Goal: Task Accomplishment & Management: Use online tool/utility

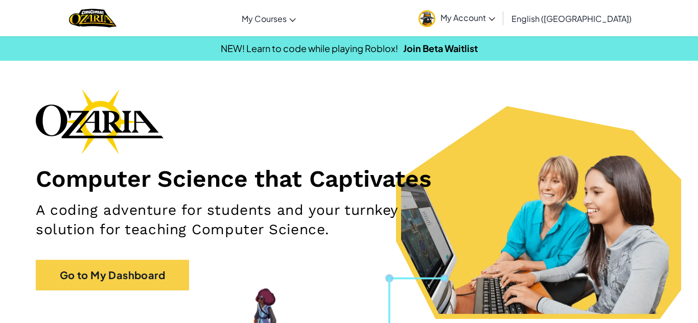
click at [495, 14] on span "My Account" at bounding box center [467, 17] width 55 height 11
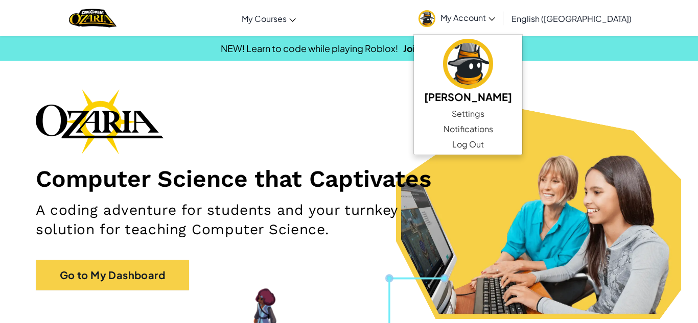
click at [652, 137] on div "Computer Science that Captivates A coding adventure for students and your turnk…" at bounding box center [349, 195] width 626 height 212
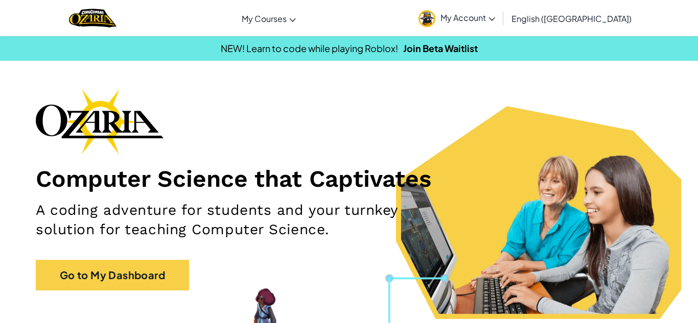
click at [495, 17] on span "My Account" at bounding box center [467, 17] width 55 height 11
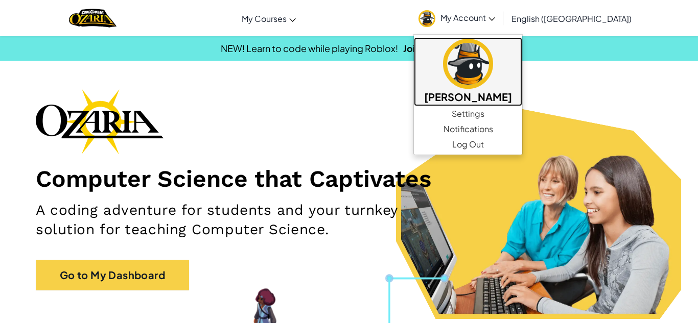
click at [512, 103] on h5 "[PERSON_NAME]" at bounding box center [468, 97] width 88 height 16
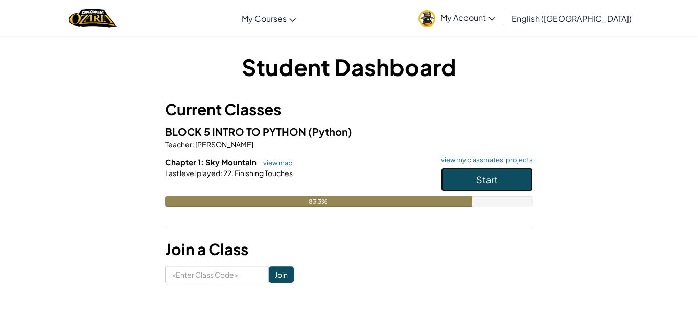
click at [462, 174] on button "Start" at bounding box center [487, 180] width 92 height 24
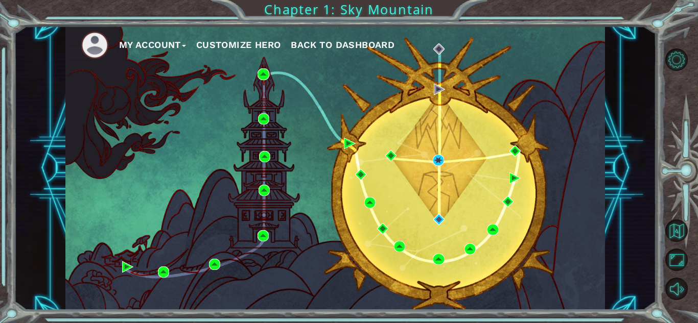
click at [455, 147] on div "My Account Customize Hero Back to Dashboard" at bounding box center [335, 168] width 540 height 285
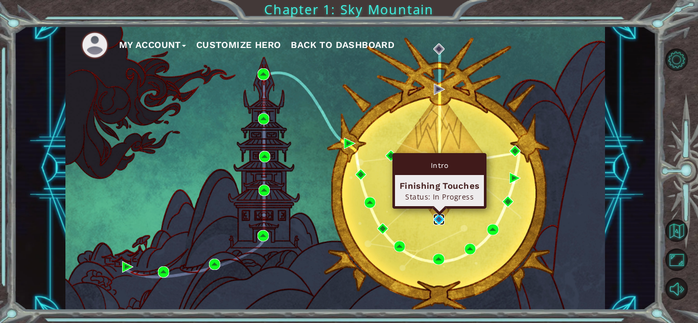
click at [440, 223] on img at bounding box center [438, 219] width 11 height 11
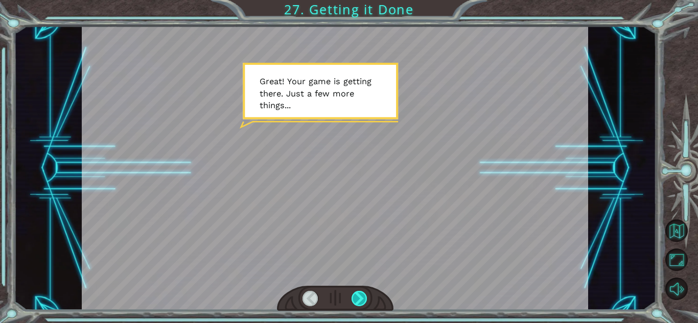
click at [360, 300] on div at bounding box center [360, 298] width 16 height 15
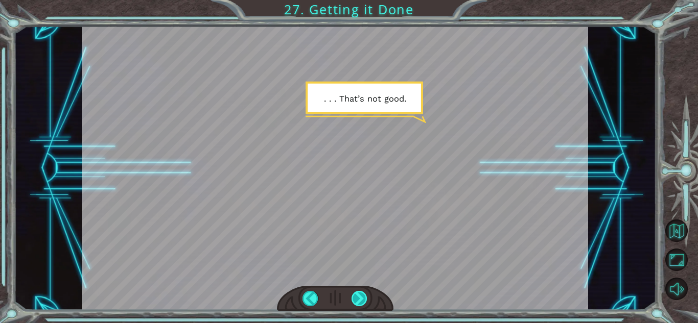
click at [360, 300] on div at bounding box center [360, 298] width 16 height 15
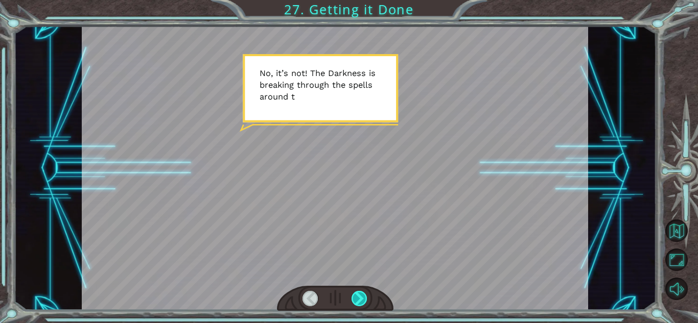
click at [360, 300] on div at bounding box center [360, 298] width 16 height 15
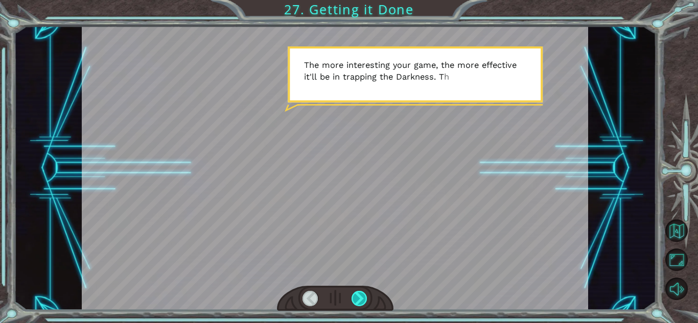
click at [360, 300] on div at bounding box center [360, 298] width 16 height 15
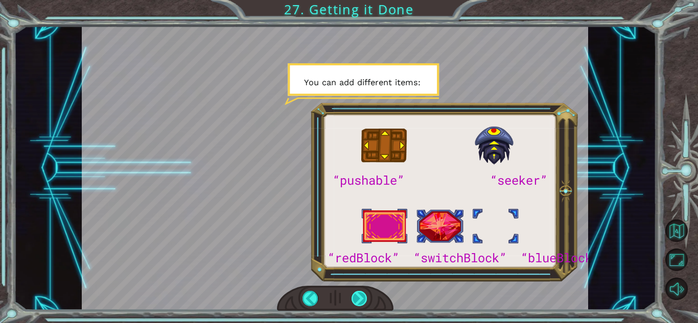
click at [360, 300] on div at bounding box center [360, 298] width 16 height 15
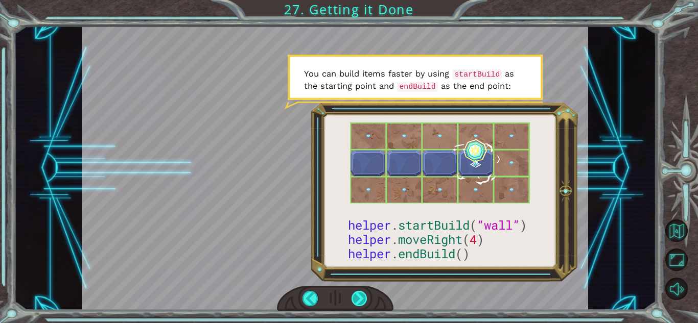
click at [360, 300] on div at bounding box center [360, 298] width 16 height 15
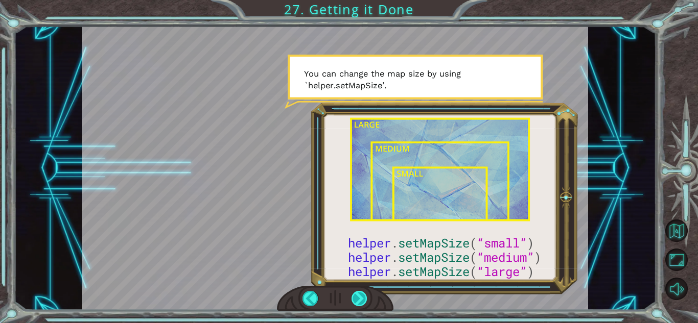
click at [360, 300] on div at bounding box center [360, 298] width 16 height 15
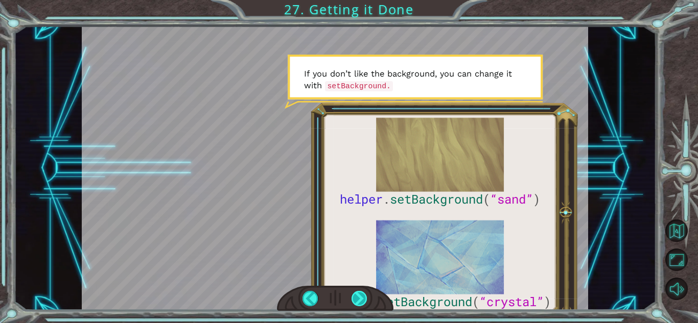
click at [360, 300] on div at bounding box center [360, 298] width 16 height 15
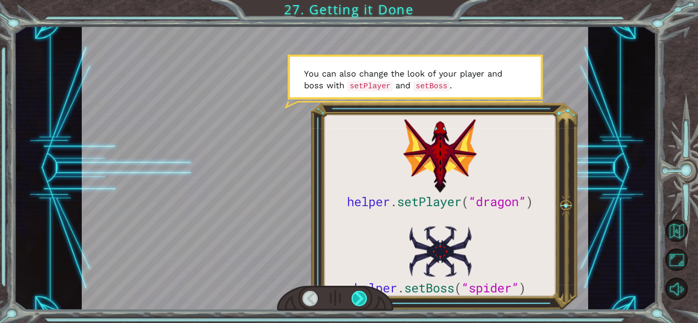
click at [360, 300] on div at bounding box center [360, 298] width 16 height 15
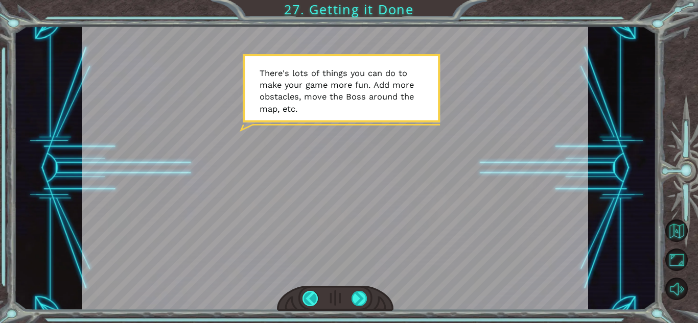
click at [315, 299] on div at bounding box center [311, 298] width 16 height 15
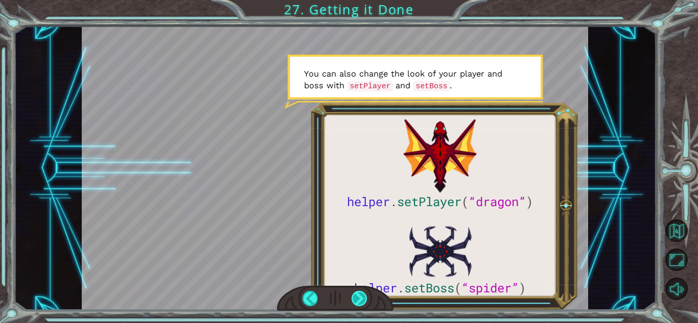
click at [356, 296] on div at bounding box center [360, 298] width 16 height 15
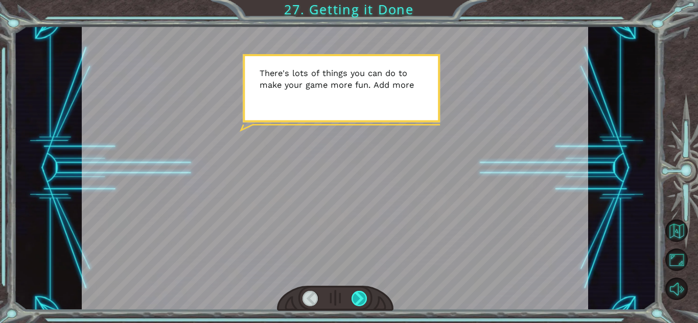
click at [356, 296] on div at bounding box center [360, 298] width 16 height 15
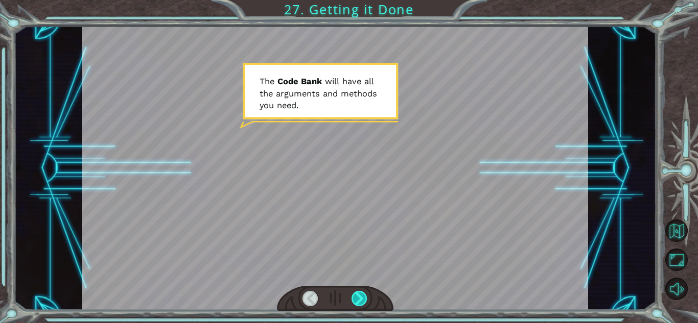
click at [356, 296] on div at bounding box center [360, 298] width 16 height 15
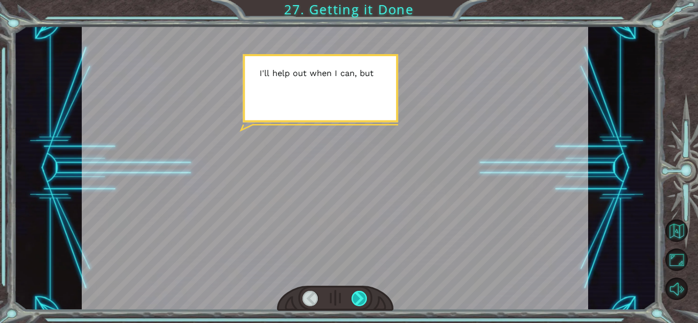
click at [356, 296] on div at bounding box center [360, 298] width 16 height 15
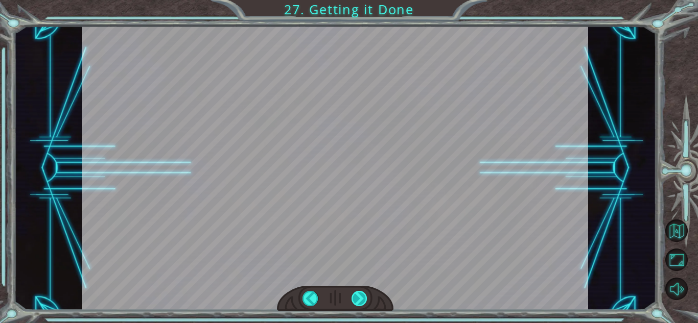
click at [356, 296] on div at bounding box center [360, 298] width 16 height 15
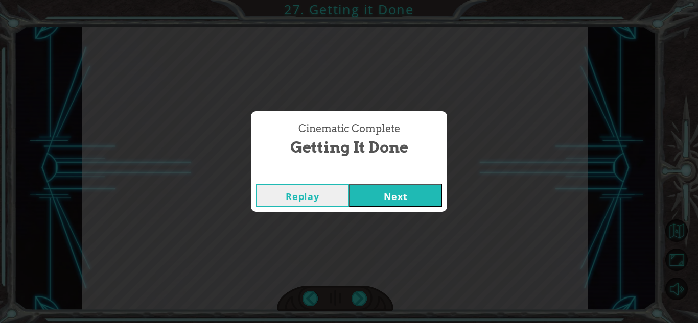
click at [392, 191] on button "Next" at bounding box center [395, 195] width 93 height 23
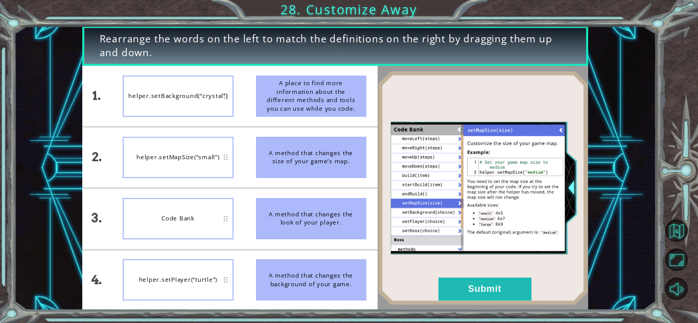
click at [392, 191] on img at bounding box center [483, 188] width 211 height 235
drag, startPoint x: 291, startPoint y: 271, endPoint x: 285, endPoint y: 247, distance: 25.3
click at [285, 247] on ul "A place to find more information about the different methods and tools you can …" at bounding box center [311, 188] width 133 height 245
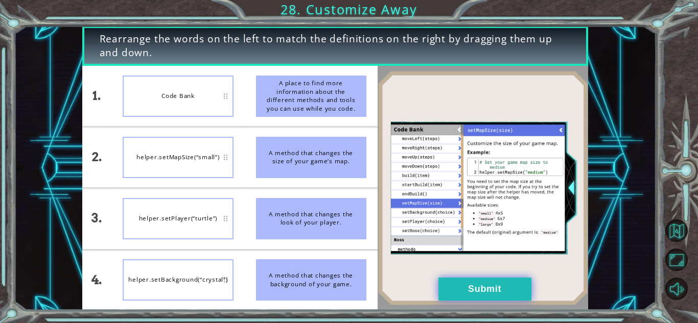
click at [491, 286] on button "Submit" at bounding box center [484, 289] width 93 height 23
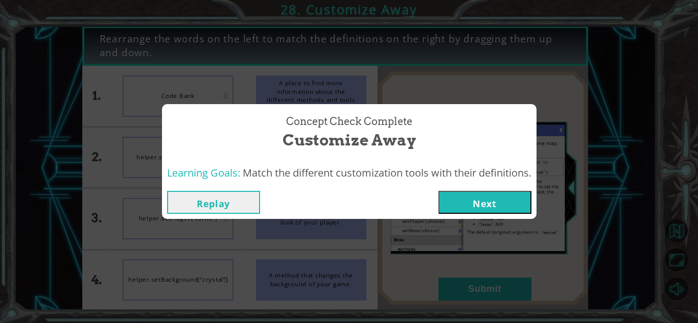
click at [485, 204] on button "Next" at bounding box center [484, 202] width 93 height 23
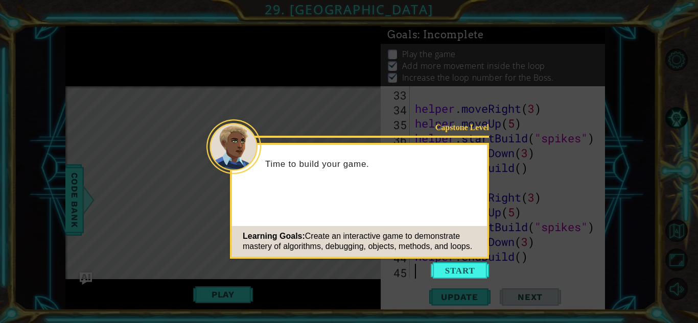
scroll to position [533, 0]
click at [473, 270] on button "Start" at bounding box center [460, 271] width 58 height 16
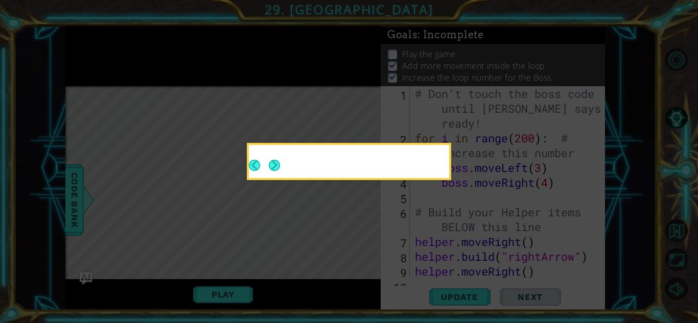
scroll to position [0, 0]
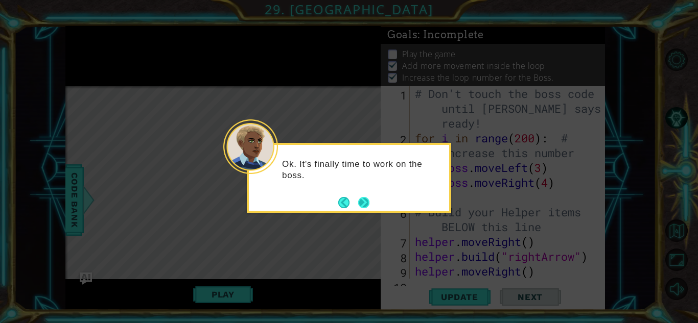
click at [363, 202] on button "Next" at bounding box center [364, 203] width 12 height 12
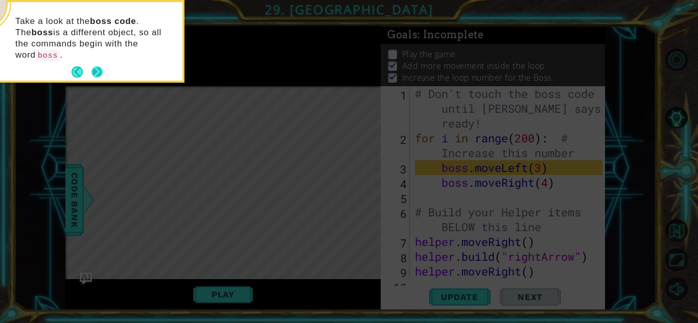
click at [99, 66] on button "Next" at bounding box center [96, 71] width 11 height 11
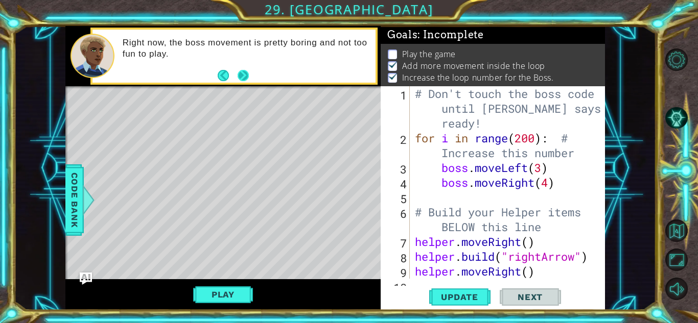
click at [240, 77] on button "Next" at bounding box center [243, 75] width 11 height 11
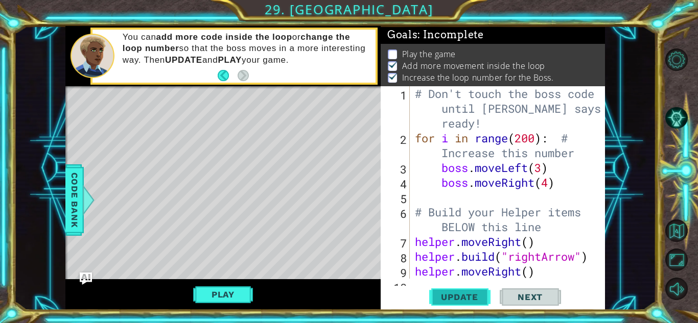
click at [479, 298] on span "Update" at bounding box center [460, 297] width 58 height 10
click at [226, 298] on button "Play" at bounding box center [223, 294] width 60 height 19
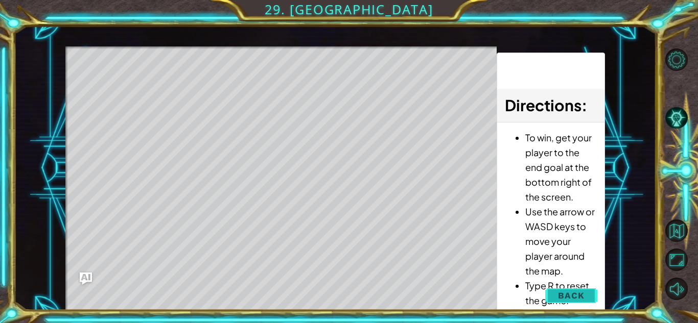
click at [576, 290] on button "Back" at bounding box center [571, 296] width 52 height 20
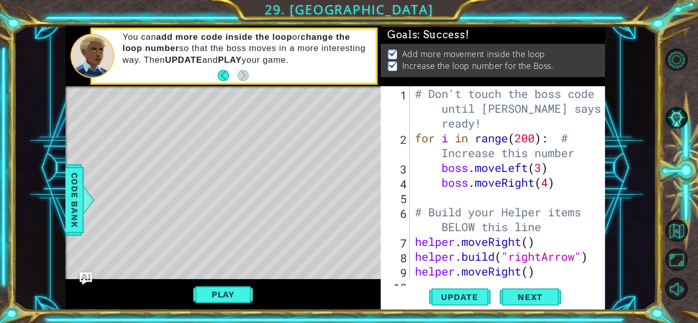
scroll to position [0, 0]
click at [532, 296] on span "Next" at bounding box center [529, 297] width 45 height 10
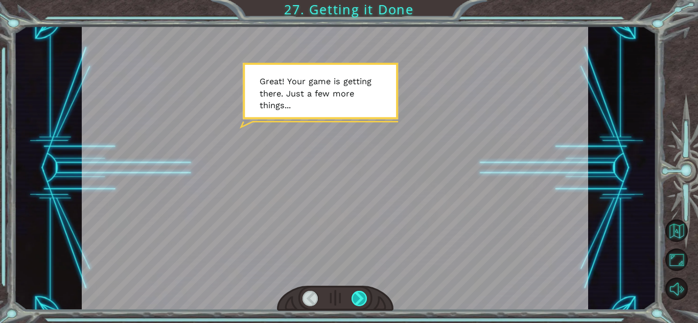
click at [361, 294] on div at bounding box center [360, 298] width 16 height 15
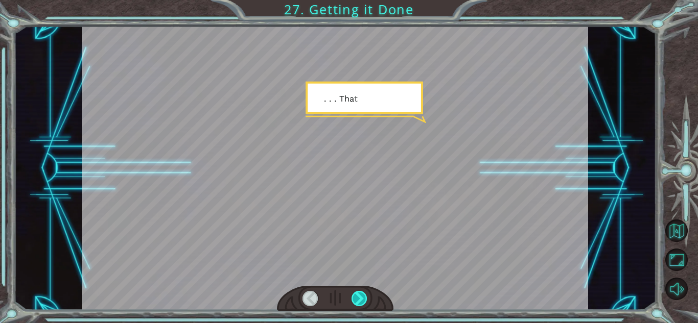
click at [361, 294] on div at bounding box center [360, 298] width 16 height 15
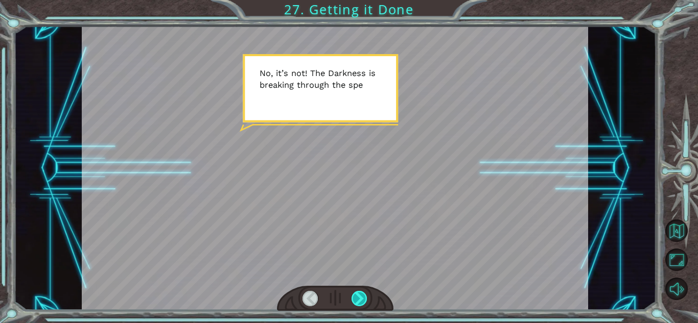
click at [361, 294] on div at bounding box center [360, 298] width 16 height 15
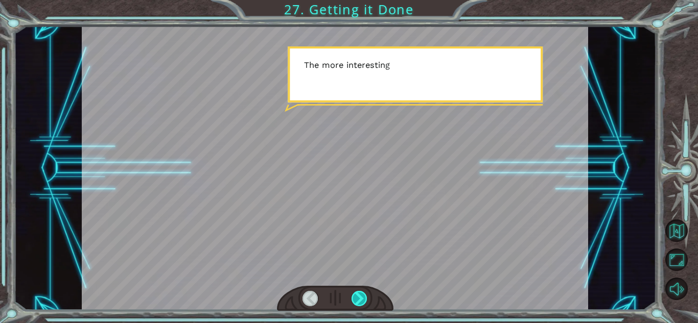
click at [361, 294] on div at bounding box center [360, 298] width 16 height 15
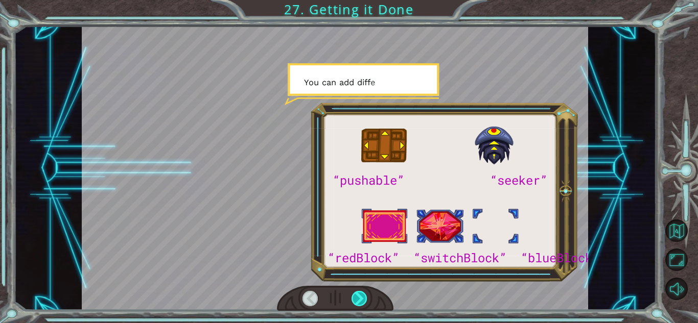
click at [361, 294] on div at bounding box center [360, 298] width 16 height 15
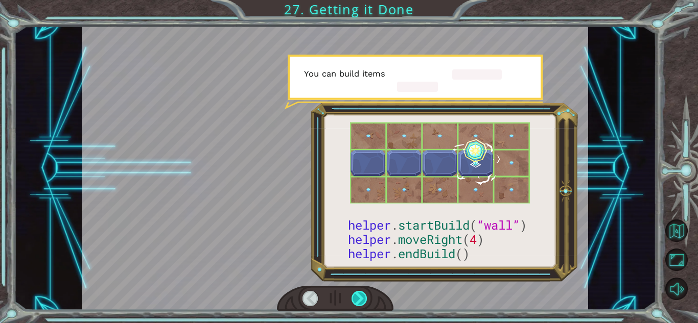
click at [361, 294] on div at bounding box center [360, 298] width 16 height 15
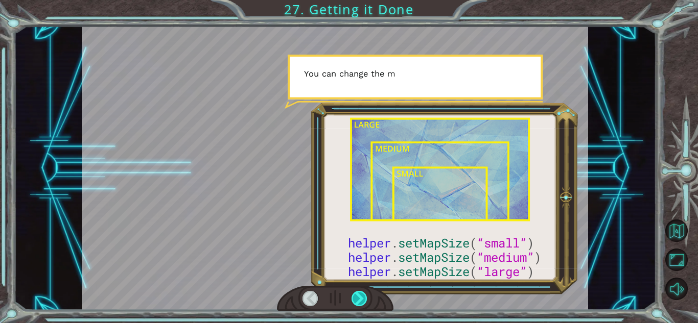
click at [361, 294] on div at bounding box center [360, 298] width 16 height 15
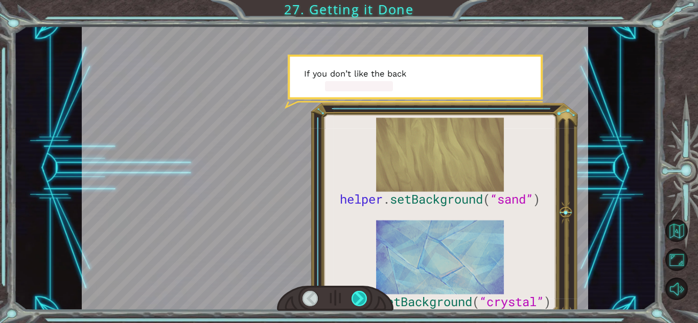
click at [361, 294] on div at bounding box center [360, 298] width 16 height 15
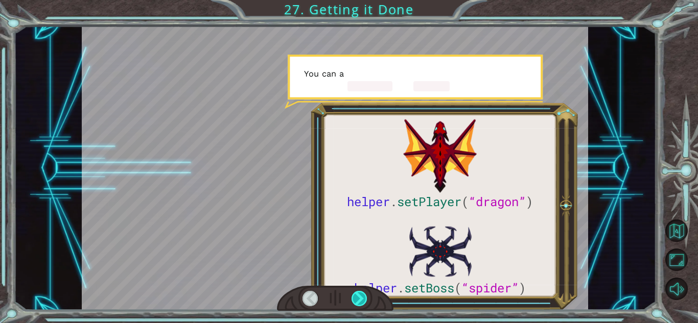
click at [361, 294] on div at bounding box center [360, 298] width 16 height 15
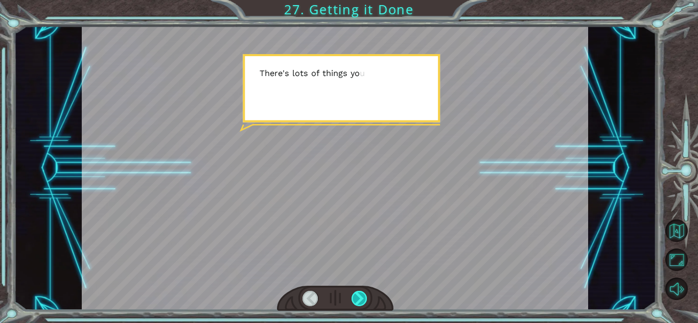
click at [361, 294] on div at bounding box center [360, 298] width 16 height 15
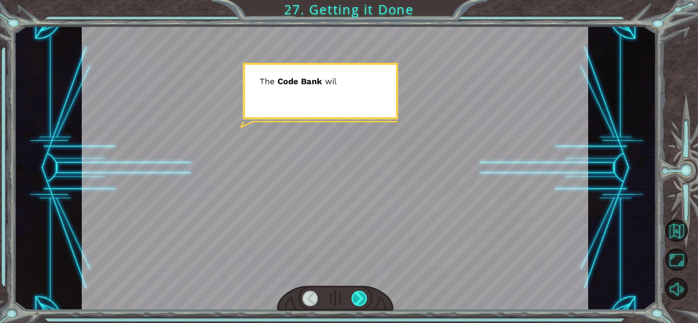
click at [361, 294] on div at bounding box center [360, 298] width 16 height 15
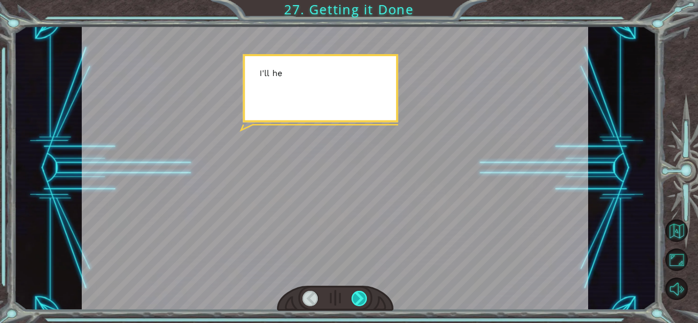
click at [361, 294] on div at bounding box center [360, 298] width 16 height 15
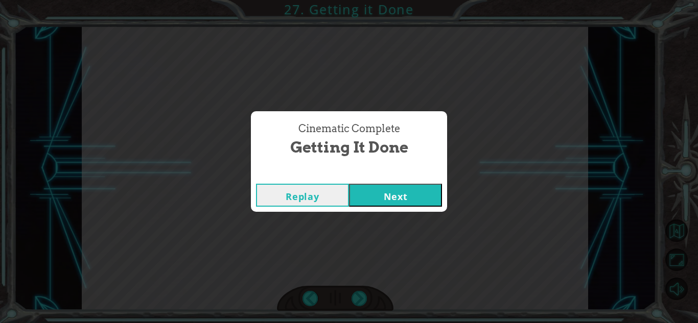
click at [397, 184] on button "Next" at bounding box center [395, 195] width 93 height 23
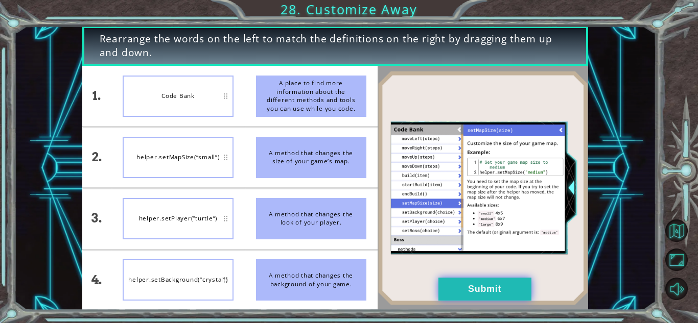
click at [464, 286] on button "Submit" at bounding box center [484, 289] width 93 height 23
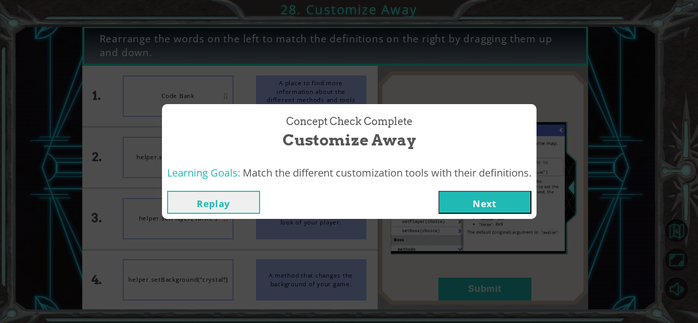
click at [500, 206] on button "Next" at bounding box center [484, 202] width 93 height 23
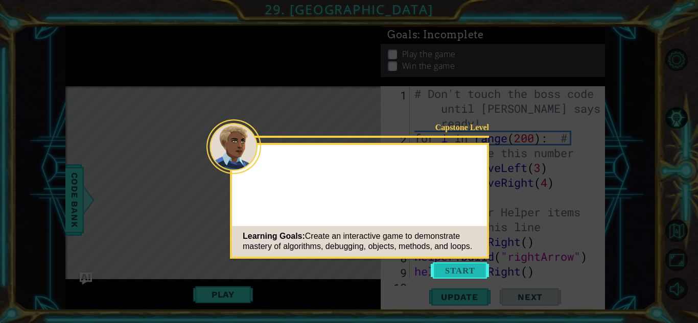
click at [453, 270] on button "Start" at bounding box center [460, 271] width 58 height 16
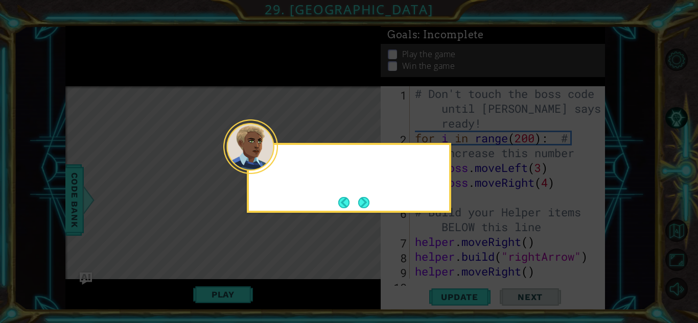
click at [273, 167] on div at bounding box center [250, 147] width 55 height 55
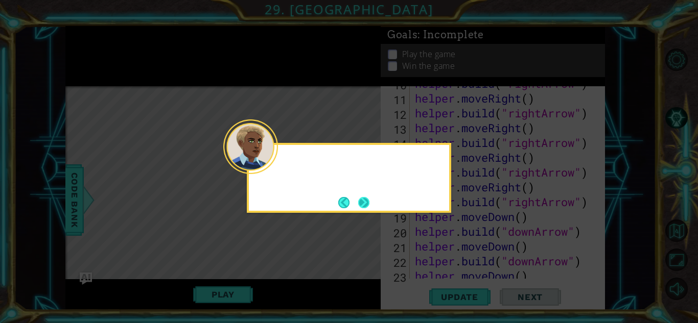
click at [361, 201] on button "Next" at bounding box center [363, 202] width 11 height 11
click at [361, 201] on icon at bounding box center [349, 161] width 698 height 323
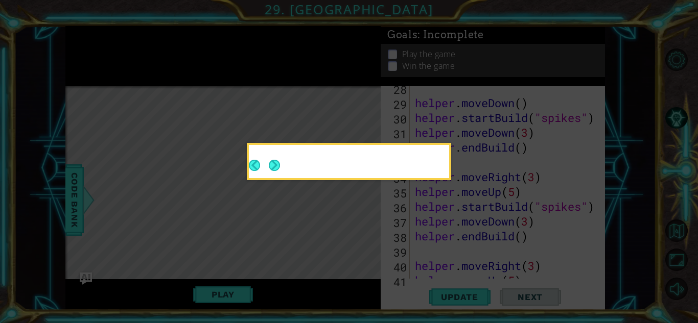
click at [361, 201] on icon at bounding box center [349, 161] width 698 height 323
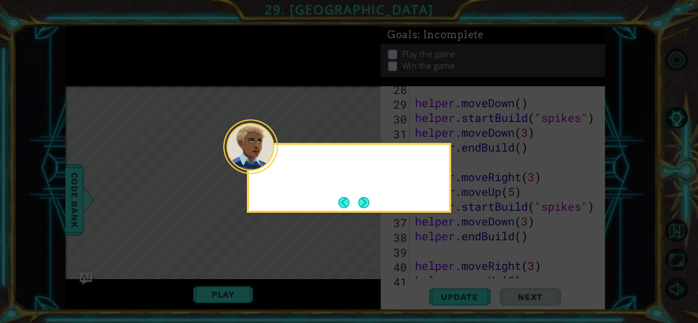
click at [361, 201] on button "Next" at bounding box center [363, 202] width 11 height 11
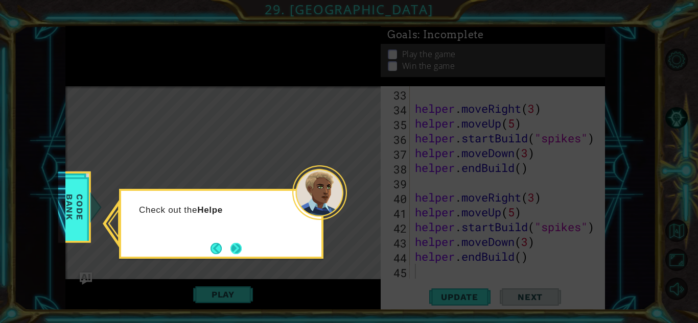
click at [240, 239] on div "Check out the Helpe" at bounding box center [221, 224] width 204 height 70
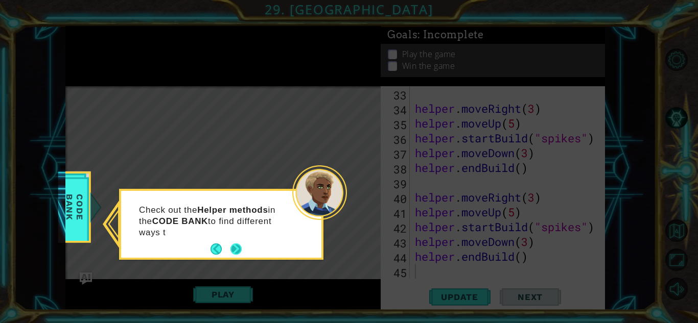
click at [236, 248] on button "Next" at bounding box center [235, 249] width 11 height 11
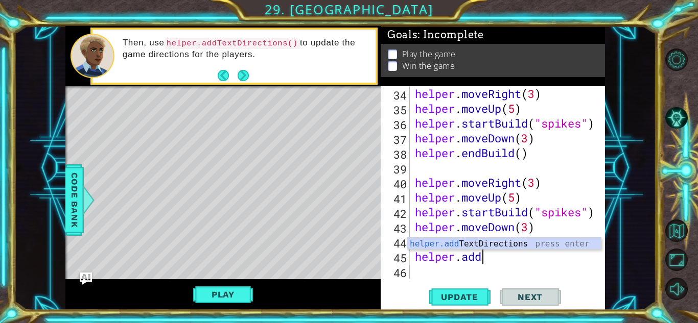
scroll to position [0, 3]
click at [501, 242] on div "helper.add TextDirections press enter" at bounding box center [504, 256] width 193 height 37
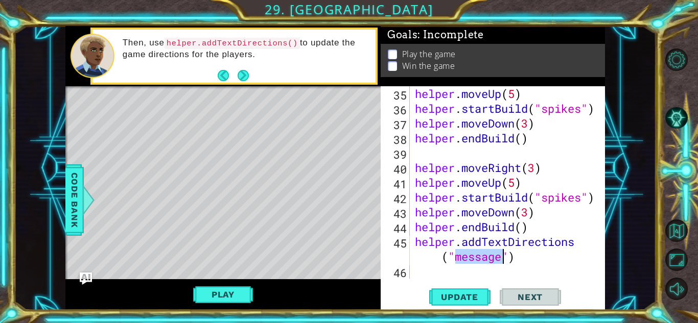
scroll to position [563, 0]
click at [502, 264] on div "helper . moveUp ( 5 ) helper . startBuild ( "spikes" ) helper . moveDown ( 3 ) …" at bounding box center [508, 182] width 190 height 193
click at [484, 298] on span "Update" at bounding box center [460, 297] width 58 height 10
drag, startPoint x: 537, startPoint y: 108, endPoint x: 588, endPoint y: 114, distance: 52.0
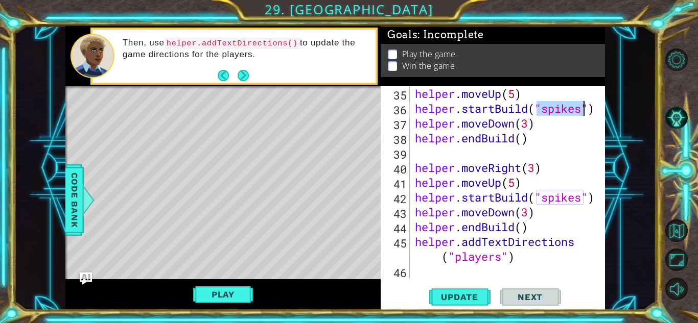
click at [588, 114] on div "helper . moveUp ( 5 ) helper . startBuild ( "spikes" ) helper . moveDown ( 3 ) …" at bounding box center [510, 197] width 195 height 222
click at [583, 119] on div "helper . moveUp ( 5 ) helper . startBuild ( ) helper . moveDown ( 3 ) helper . …" at bounding box center [510, 197] width 195 height 222
click at [211, 298] on button "Play" at bounding box center [223, 294] width 60 height 19
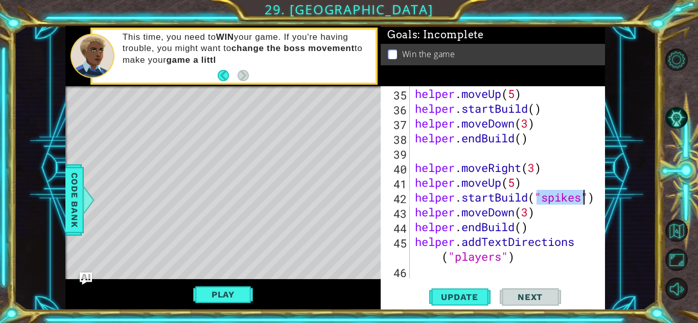
drag, startPoint x: 539, startPoint y: 196, endPoint x: 586, endPoint y: 203, distance: 48.0
click at [586, 203] on div "helper . moveUp ( 5 ) helper . startBuild ( ) helper . moveDown ( 3 ) helper . …" at bounding box center [510, 197] width 195 height 222
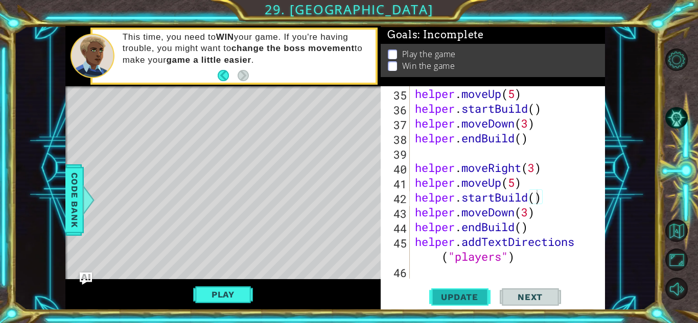
click at [445, 302] on span "Update" at bounding box center [460, 297] width 58 height 10
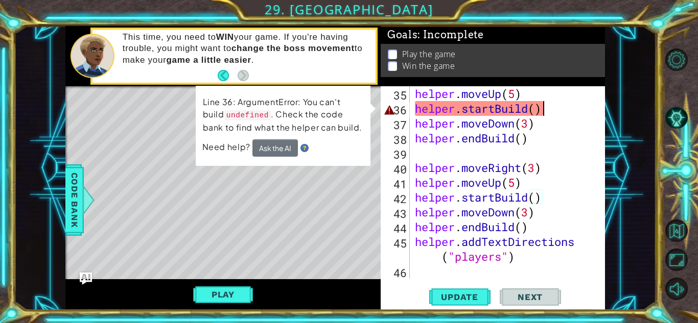
click at [551, 109] on div "helper . moveUp ( 5 ) helper . startBuild ( ) helper . moveDown ( 3 ) helper . …" at bounding box center [510, 197] width 195 height 222
click at [541, 110] on div "helper . moveUp ( 5 ) helper . startBuild ( ) helper . moveDown ( 3 ) helper . …" at bounding box center [510, 197] width 195 height 222
click at [79, 201] on span "Code Bank" at bounding box center [74, 200] width 16 height 62
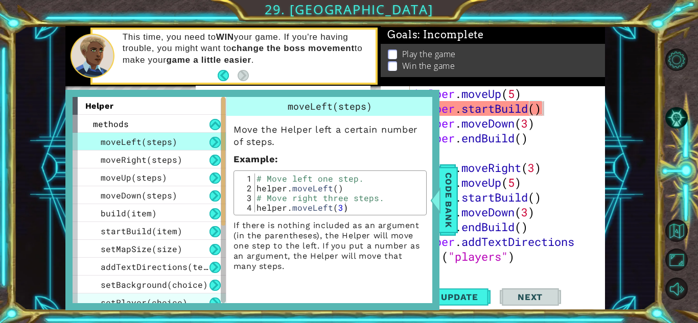
drag, startPoint x: 112, startPoint y: 235, endPoint x: 143, endPoint y: 295, distance: 67.4
click at [143, 295] on div "moveLeft(steps) moveRight(steps) moveUp(steps) moveDown(steps) build(item) star…" at bounding box center [149, 231] width 153 height 197
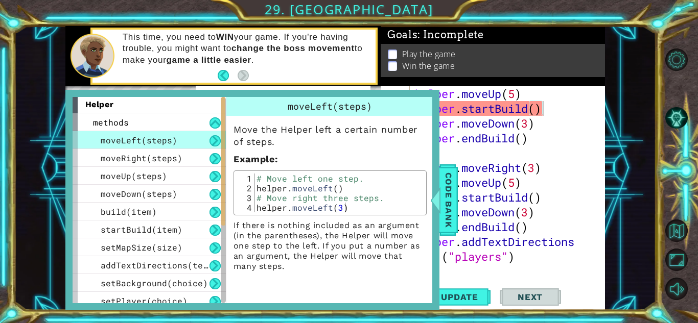
scroll to position [0, 0]
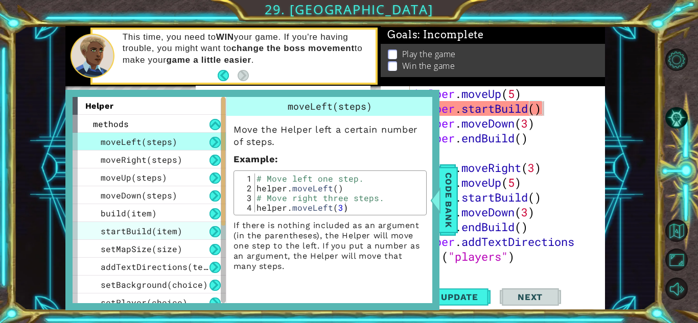
click at [181, 232] on div "startBuild(item)" at bounding box center [149, 231] width 153 height 18
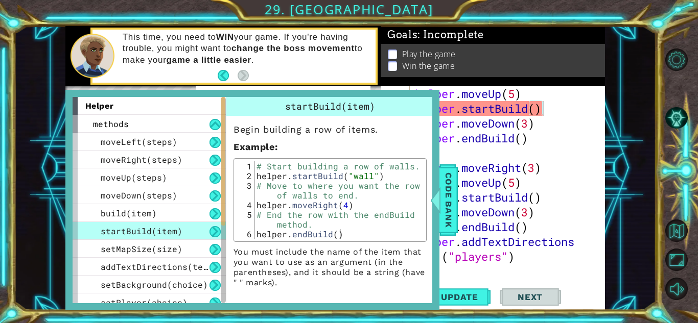
click at [536, 111] on div "helper . moveUp ( 5 ) helper . startBuild ( ) helper . moveDown ( 3 ) helper . …" at bounding box center [510, 197] width 195 height 222
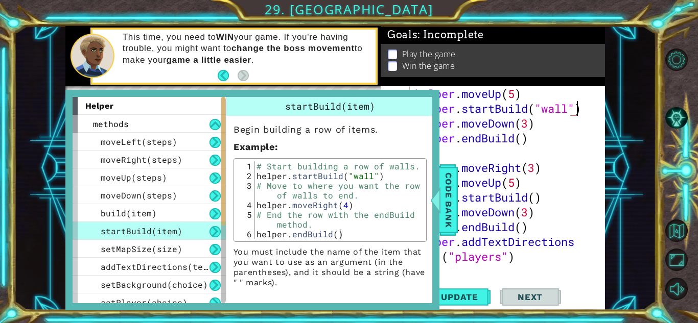
scroll to position [0, 7]
click at [584, 170] on div "helper . moveUp ( 5 ) helper . startBuild ( "wall" ) helper . moveDown ( 3 ) he…" at bounding box center [510, 197] width 195 height 222
click at [456, 197] on span "Code Bank" at bounding box center [448, 200] width 16 height 62
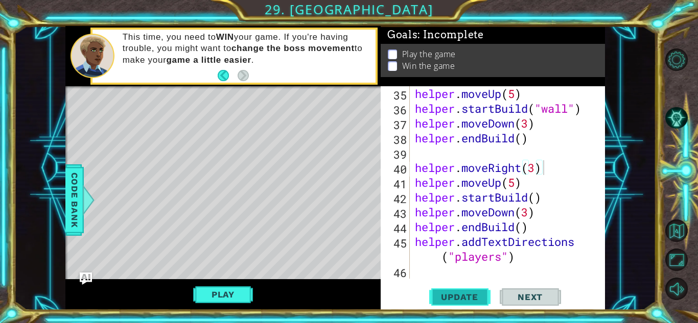
click at [441, 303] on button "Update" at bounding box center [459, 297] width 61 height 22
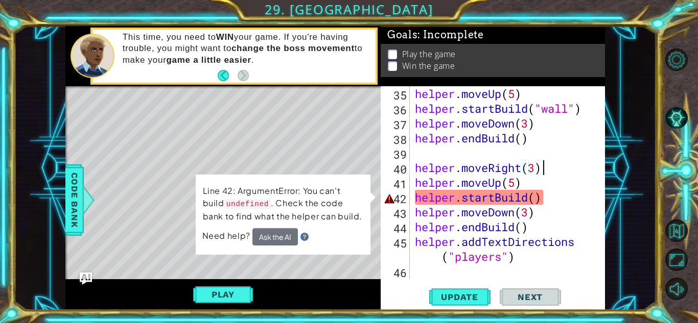
click at [538, 198] on div "helper . moveUp ( 5 ) helper . startBuild ( "wall" ) helper . moveDown ( 3 ) he…" at bounding box center [510, 197] width 195 height 222
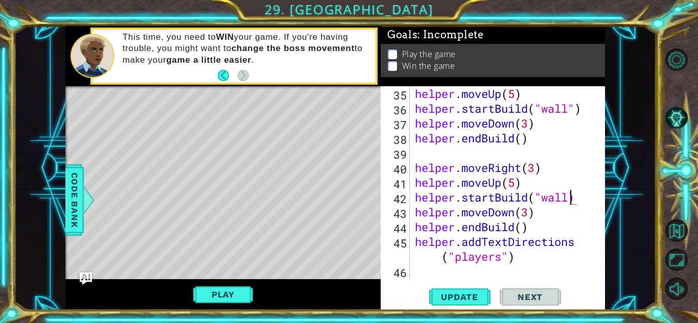
scroll to position [0, 7]
click at [464, 302] on span "Update" at bounding box center [460, 297] width 58 height 10
click at [224, 291] on button "Play" at bounding box center [223, 294] width 60 height 19
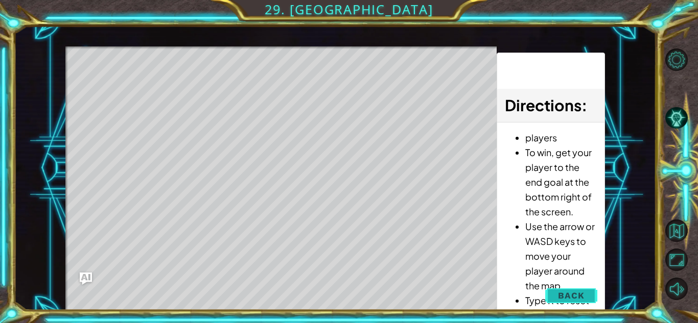
click at [588, 297] on button "Back" at bounding box center [571, 296] width 52 height 20
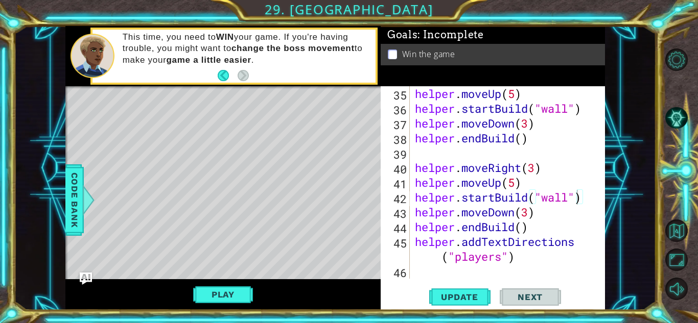
click at [570, 200] on div "helper . moveUp ( 5 ) helper . startBuild ( "wall" ) helper . moveDown ( 3 ) he…" at bounding box center [510, 197] width 195 height 222
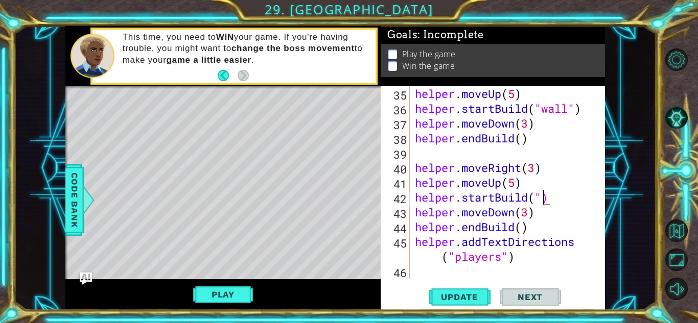
scroll to position [0, 5]
click at [471, 299] on span "Update" at bounding box center [460, 297] width 58 height 10
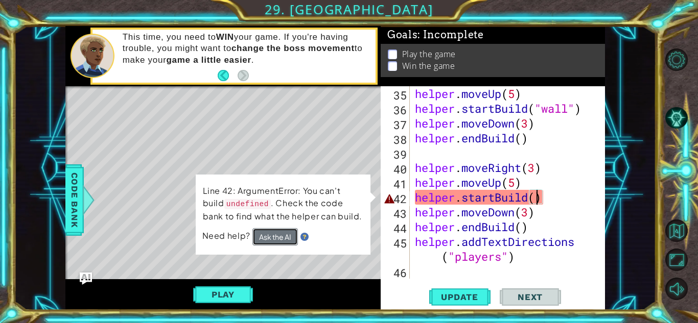
click at [277, 236] on button "Ask the AI" at bounding box center [274, 236] width 45 height 17
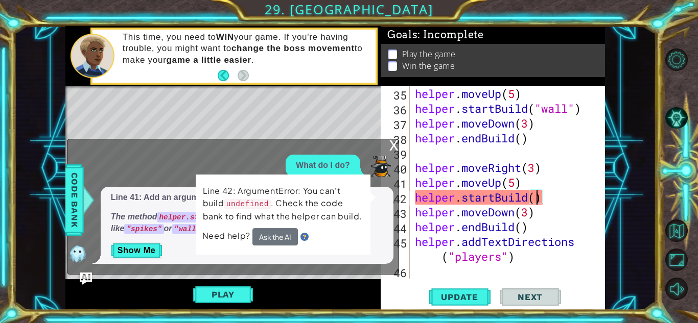
click at [291, 256] on p "Show Me" at bounding box center [247, 251] width 272 height 16
click at [276, 237] on button "Ask the AI" at bounding box center [274, 236] width 45 height 17
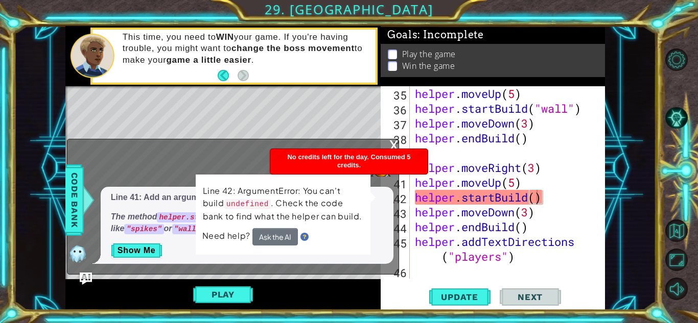
drag, startPoint x: 108, startPoint y: 218, endPoint x: 160, endPoint y: 224, distance: 51.9
click at [160, 224] on div "Line 41: Add an argument to helper.startBuild() . The method helper.startBuild(…" at bounding box center [247, 225] width 293 height 77
click at [254, 260] on div "Line 41: Add an argument to helper.startBuild() . The method helper.startBuild(…" at bounding box center [247, 225] width 293 height 77
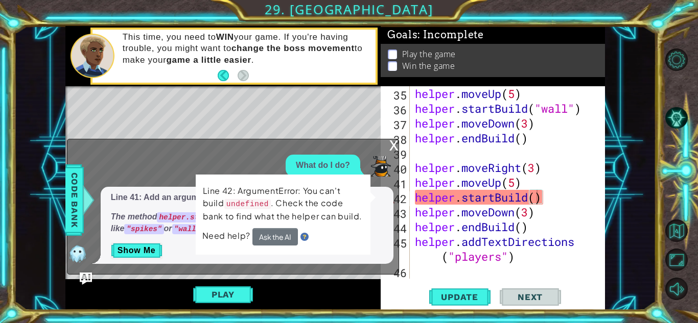
click at [538, 198] on div "helper . moveUp ( 5 ) helper . startBuild ( "wall" ) helper . moveDown ( 3 ) he…" at bounding box center [510, 197] width 195 height 222
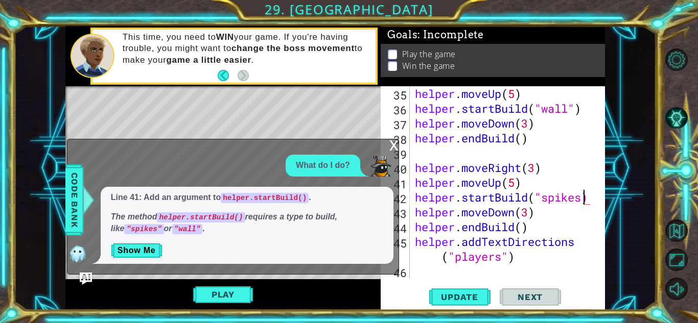
scroll to position [0, 8]
click at [465, 292] on span "Update" at bounding box center [460, 297] width 58 height 10
click at [393, 147] on div "x" at bounding box center [393, 144] width 9 height 10
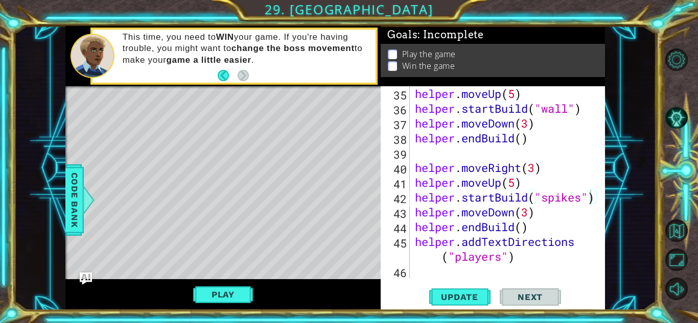
click at [503, 262] on div "helper . moveUp ( 5 ) helper . startBuild ( "wall" ) helper . moveDown ( 3 ) he…" at bounding box center [510, 197] width 195 height 222
click at [582, 201] on div "helper . moveUp ( 5 ) helper . startBuild ( "wall" ) helper . moveDown ( 3 ) he…" at bounding box center [510, 197] width 195 height 222
click at [515, 214] on div "helper . moveUp ( 5 ) helper . startBuild ( "wall" ) helper . moveDown ( 3 ) he…" at bounding box center [510, 197] width 195 height 222
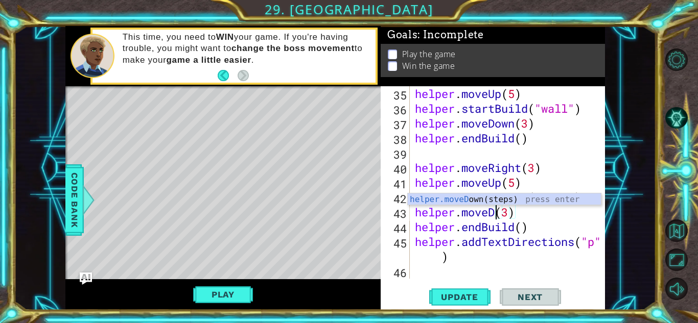
scroll to position [0, 4]
click at [523, 201] on div "helper.moveR ight(steps) press enter" at bounding box center [504, 212] width 193 height 37
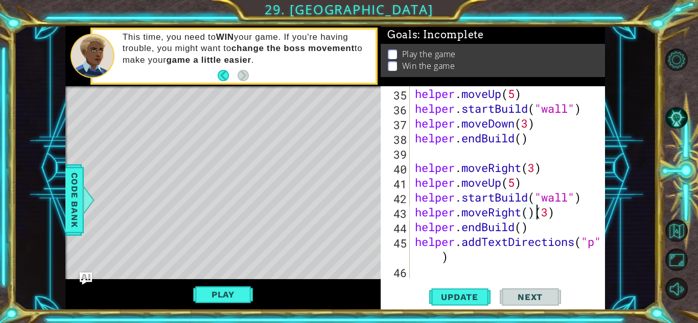
click at [555, 212] on div "helper . moveUp ( 5 ) helper . startBuild ( "wall" ) helper . moveDown ( 3 ) he…" at bounding box center [510, 197] width 195 height 222
click at [547, 238] on div "helper . moveUp ( 5 ) helper . startBuild ( "wall" ) helper . moveDown ( 3 ) he…" at bounding box center [510, 197] width 195 height 222
click at [548, 229] on div "helper . moveUp ( 5 ) helper . startBuild ( "wall" ) helper . moveDown ( 3 ) he…" at bounding box center [510, 197] width 195 height 222
type textarea "helper.endBuild()"
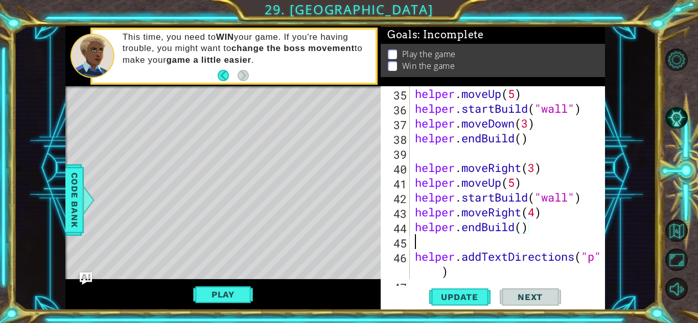
scroll to position [0, 0]
click at [463, 293] on span "Update" at bounding box center [460, 297] width 58 height 10
click at [571, 201] on div "helper . moveUp ( 5 ) helper . startBuild ( "wall" ) helper . moveDown ( 3 ) he…" at bounding box center [510, 197] width 195 height 222
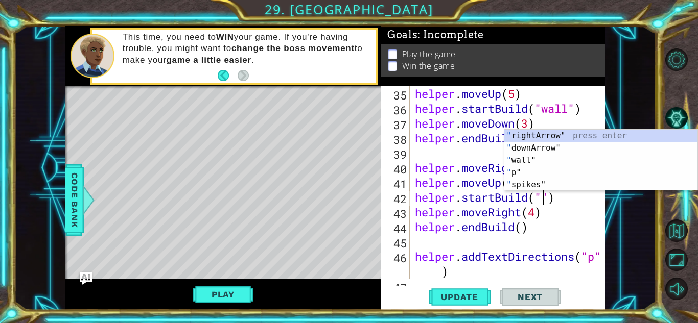
click at [471, 269] on div "helper . moveUp ( 5 ) helper . startBuild ( "wall" ) helper . moveDown ( 3 ) he…" at bounding box center [510, 197] width 195 height 222
type textarea "helper.addTextDirections("p")"
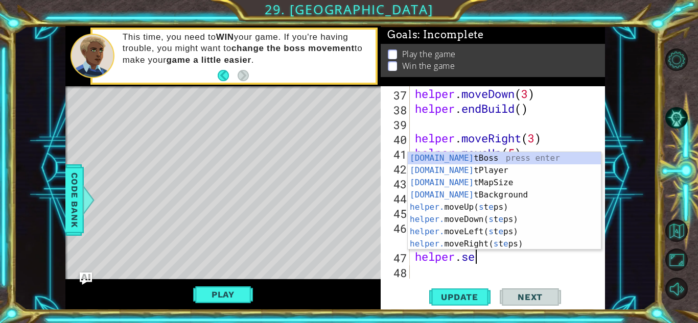
scroll to position [0, 2]
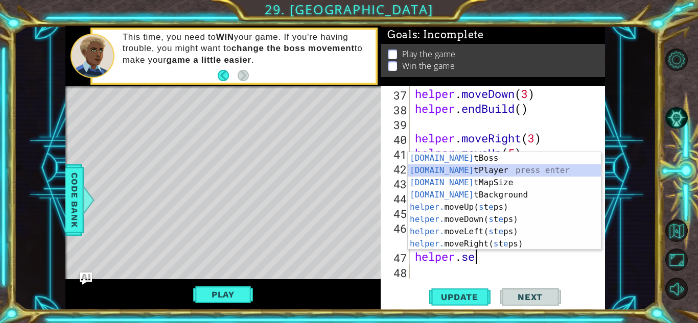
click at [491, 171] on div "helper.se tBoss press enter helper.se tPlayer press enter helper.se tMapSize pr…" at bounding box center [504, 213] width 193 height 123
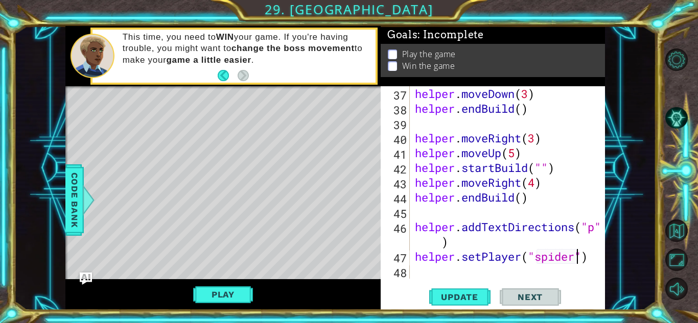
scroll to position [0, 7]
click at [470, 297] on span "Update" at bounding box center [460, 297] width 58 height 10
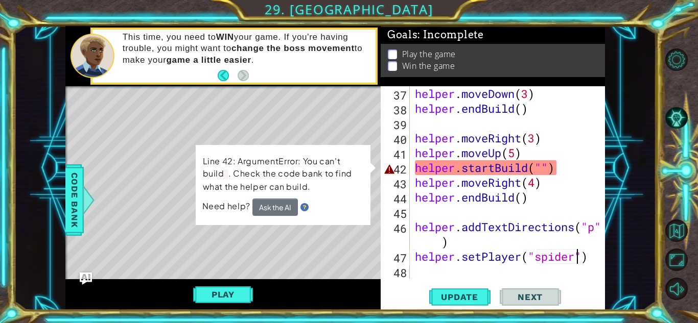
click at [545, 170] on div "helper . moveDown ( 3 ) helper . endBuild ( ) helper . moveRight ( 3 ) helper .…" at bounding box center [510, 197] width 195 height 222
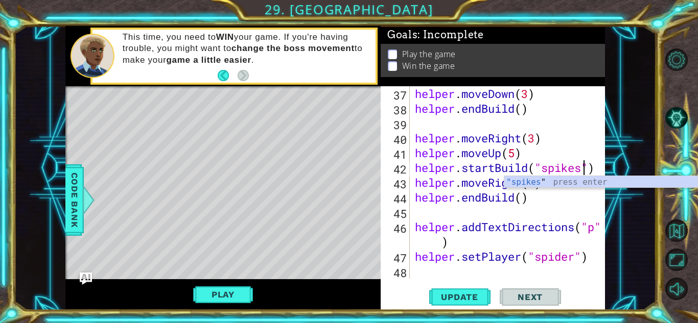
scroll to position [0, 8]
click at [557, 186] on div ""spikes " press enter" at bounding box center [600, 194] width 193 height 37
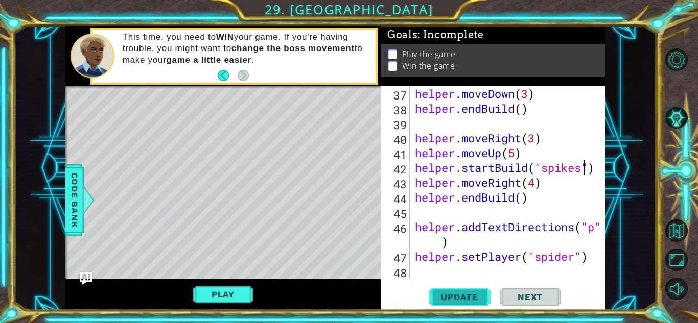
click at [479, 297] on span "Update" at bounding box center [460, 297] width 58 height 10
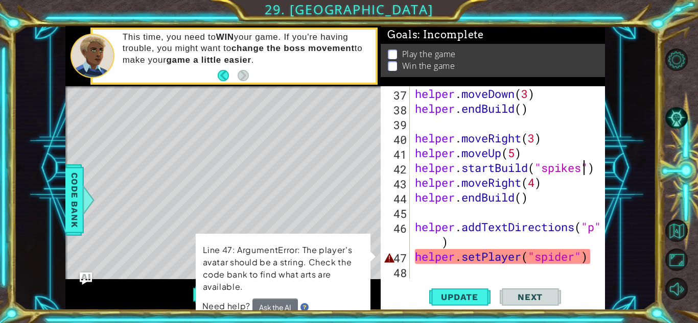
click at [537, 184] on div "helper . moveDown ( 3 ) helper . endBuild ( ) helper . moveRight ( 3 ) helper .…" at bounding box center [510, 197] width 195 height 222
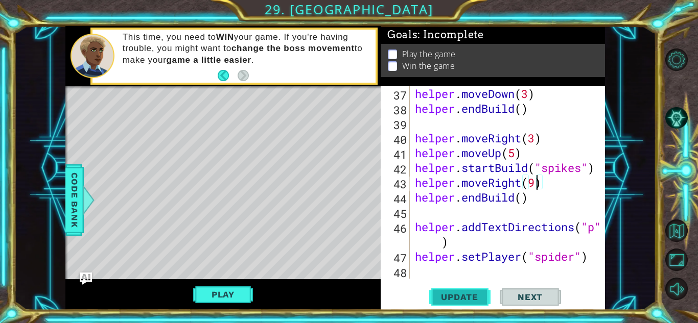
click at [461, 286] on button "Update" at bounding box center [459, 297] width 61 height 22
click at [464, 293] on span "Update" at bounding box center [460, 297] width 58 height 10
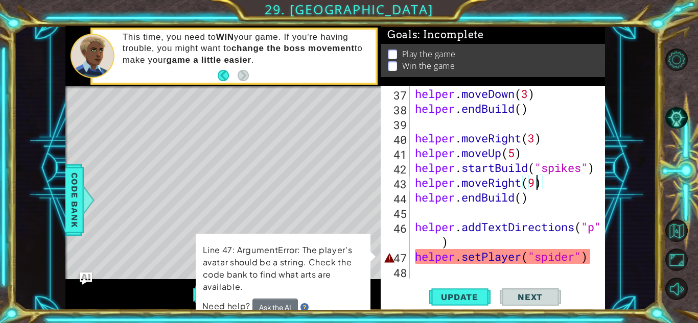
click at [565, 254] on div "helper . moveDown ( 3 ) helper . endBuild ( ) helper . moveRight ( 3 ) helper .…" at bounding box center [510, 197] width 195 height 222
click at [272, 302] on button "Ask the AI" at bounding box center [274, 307] width 45 height 17
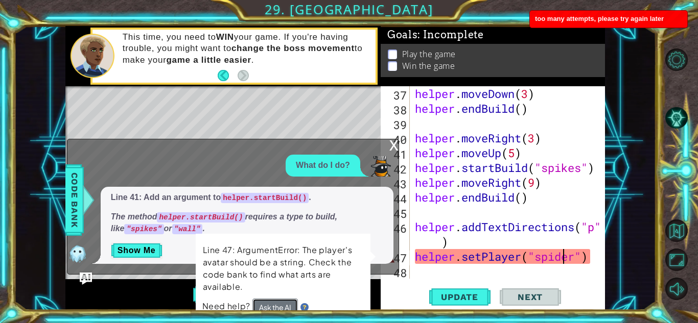
click at [272, 302] on button "Ask the AI" at bounding box center [274, 307] width 45 height 17
click at [575, 258] on div "helper . moveDown ( 3 ) helper . endBuild ( ) helper . moveRight ( 3 ) helper .…" at bounding box center [510, 197] width 195 height 222
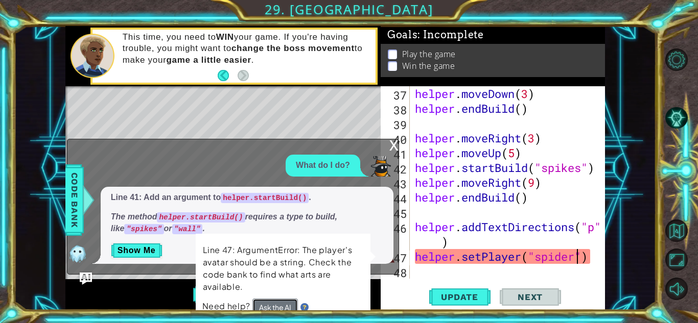
click at [265, 306] on button "Ask the AI" at bounding box center [274, 307] width 45 height 17
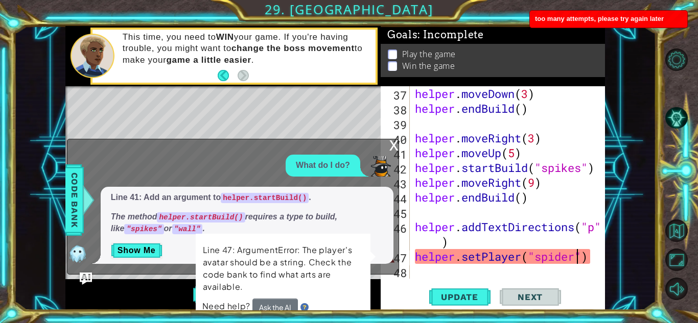
click at [394, 146] on div "x" at bounding box center [393, 144] width 9 height 10
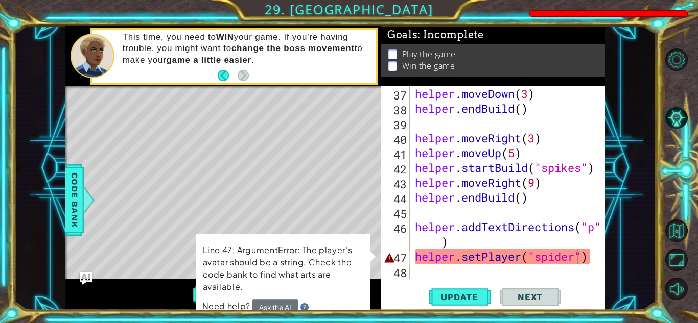
click at [484, 262] on div "helper . moveDown ( 3 ) helper . endBuild ( ) helper . moveRight ( 3 ) helper .…" at bounding box center [510, 197] width 195 height 222
click at [523, 261] on div "helper . moveDown ( 3 ) helper . endBuild ( ) helper . moveRight ( 3 ) helper .…" at bounding box center [510, 197] width 195 height 222
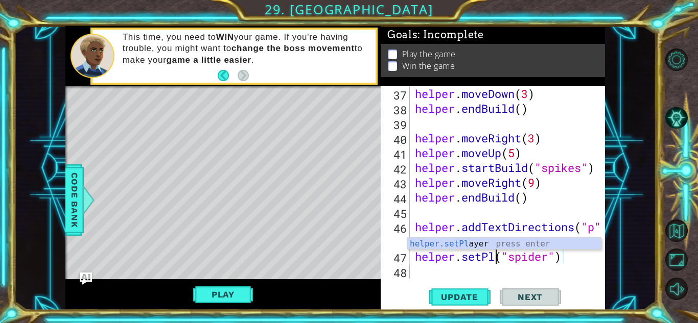
type textarea "helper.set("spider")"
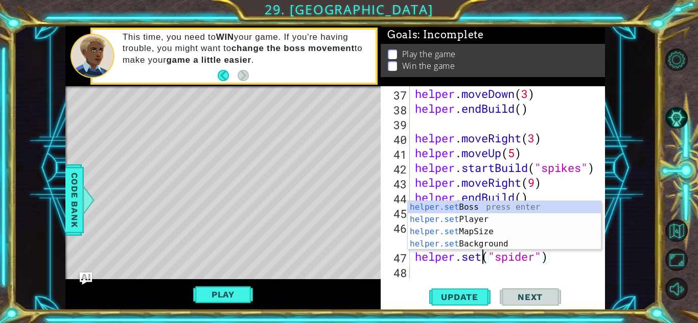
click at [553, 265] on div "helper . moveDown ( 3 ) helper . endBuild ( ) helper . moveRight ( 3 ) helper .…" at bounding box center [510, 197] width 195 height 222
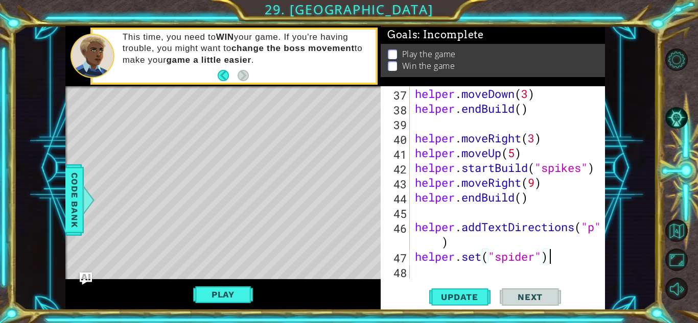
scroll to position [593, 0]
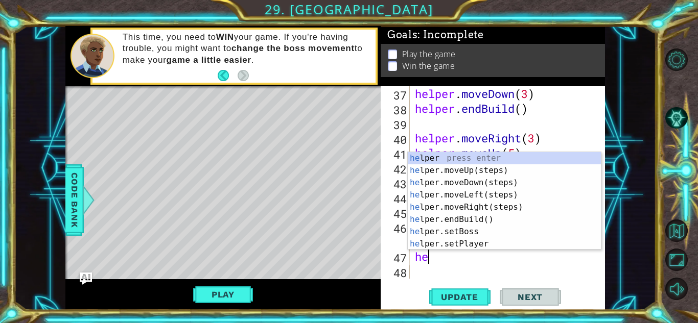
type textarea "h"
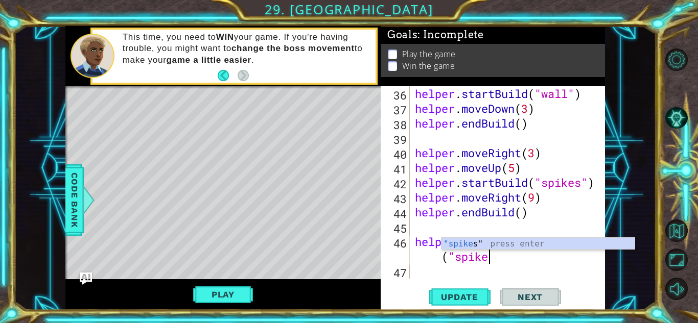
scroll to position [0, 9]
type textarea "helper.addTextDirections("spikes")"
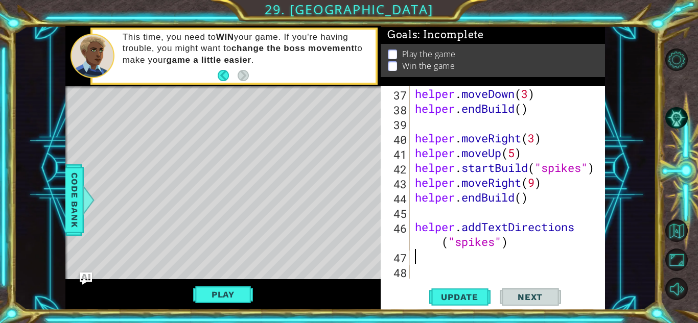
scroll to position [593, 0]
click at [454, 286] on button "Update" at bounding box center [459, 297] width 61 height 22
click at [462, 293] on span "Update" at bounding box center [460, 297] width 58 height 10
click at [474, 296] on span "Update" at bounding box center [460, 297] width 58 height 10
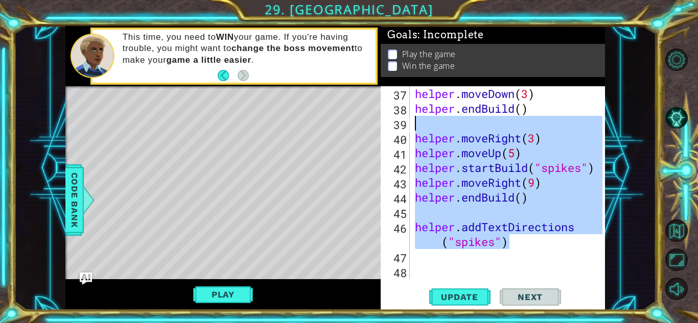
drag, startPoint x: 526, startPoint y: 248, endPoint x: 382, endPoint y: 130, distance: 185.9
click at [382, 130] on div "37 38 39 40 41 42 43 44 45 46 47 48 helper . moveDown ( 3 ) helper . endBuild (…" at bounding box center [492, 182] width 222 height 193
type textarea "helper.moveRight(3)"
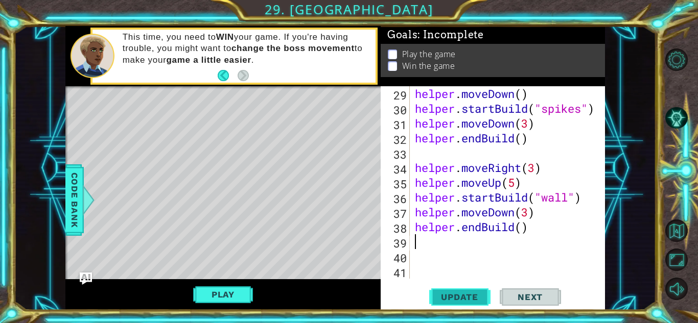
click at [459, 296] on span "Update" at bounding box center [460, 297] width 58 height 10
click at [569, 200] on div "helper . moveDown ( ) helper . startBuild ( "spikes" ) helper . moveDown ( 3 ) …" at bounding box center [510, 197] width 195 height 222
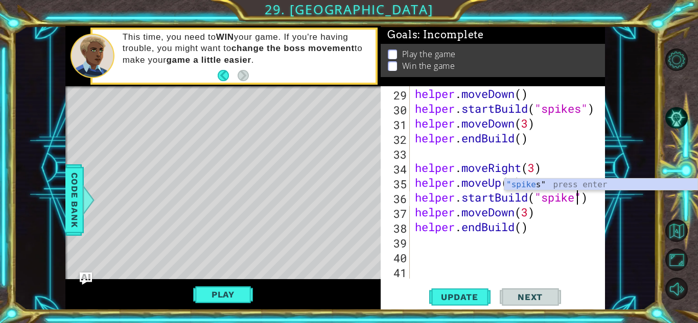
scroll to position [0, 8]
click at [454, 296] on span "Update" at bounding box center [460, 297] width 58 height 10
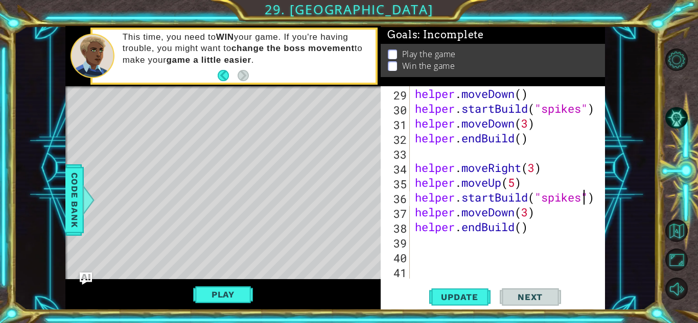
click at [530, 213] on div "helper . moveDown ( ) helper . startBuild ( "spikes" ) helper . moveDown ( 3 ) …" at bounding box center [510, 197] width 195 height 222
click at [473, 293] on span "Update" at bounding box center [460, 297] width 58 height 10
click at [515, 184] on div "helper . moveDown ( ) helper . startBuild ( "spikes" ) helper . moveDown ( 3 ) …" at bounding box center [510, 197] width 195 height 222
click at [537, 171] on div "helper . moveDown ( ) helper . startBuild ( "spikes" ) helper . moveDown ( 3 ) …" at bounding box center [510, 197] width 195 height 222
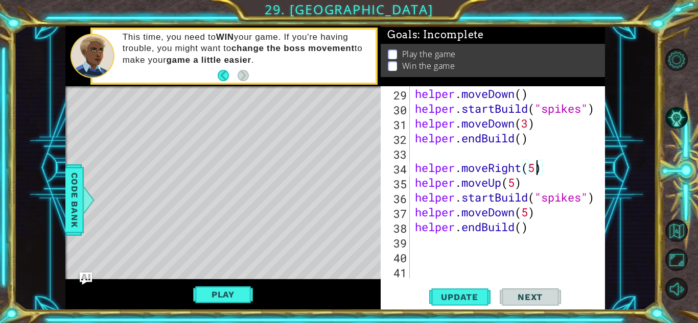
scroll to position [0, 5]
click at [449, 293] on span "Update" at bounding box center [460, 297] width 58 height 10
click at [469, 295] on span "Update" at bounding box center [460, 297] width 58 height 10
click at [530, 124] on div "helper . moveDown ( ) helper . startBuild ( "spikes" ) helper . moveDown ( 3 ) …" at bounding box center [510, 197] width 195 height 222
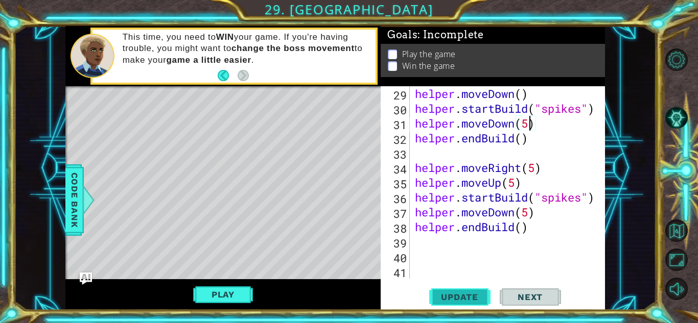
click at [453, 297] on span "Update" at bounding box center [460, 297] width 58 height 10
click at [237, 292] on button "Play" at bounding box center [223, 294] width 60 height 19
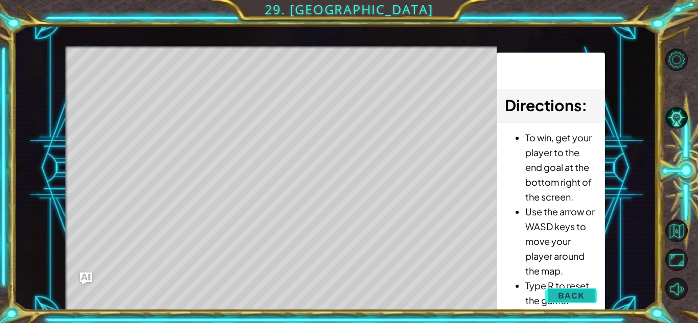
click at [570, 298] on span "Back" at bounding box center [571, 296] width 26 height 10
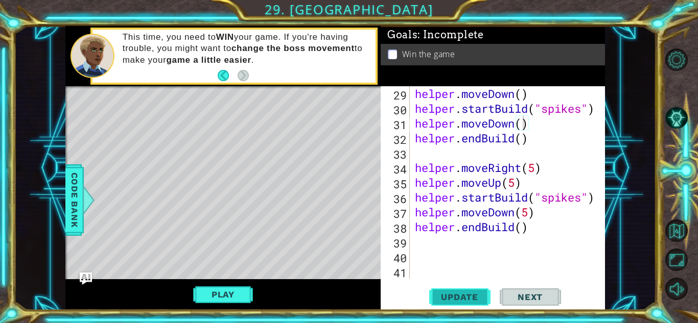
click at [454, 291] on button "Update" at bounding box center [459, 297] width 61 height 22
type textarea "helper.endBuild()"
type textarea "helper.startBuild("spikes")"
click at [461, 297] on span "Update" at bounding box center [460, 297] width 58 height 10
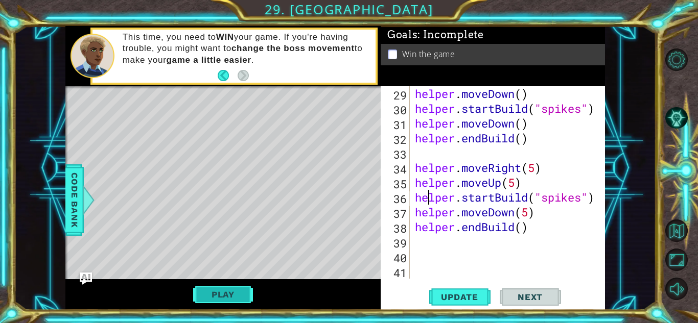
click at [218, 296] on button "Play" at bounding box center [223, 294] width 60 height 19
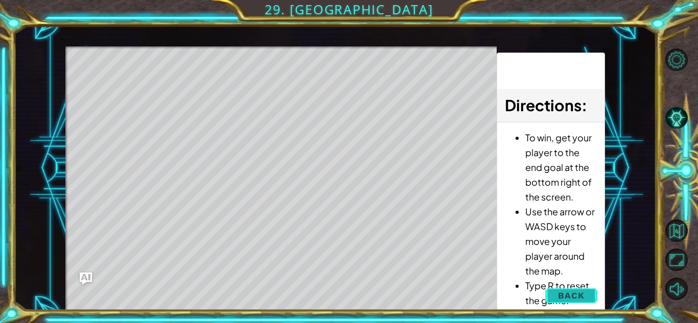
click at [553, 291] on button "Back" at bounding box center [571, 296] width 52 height 20
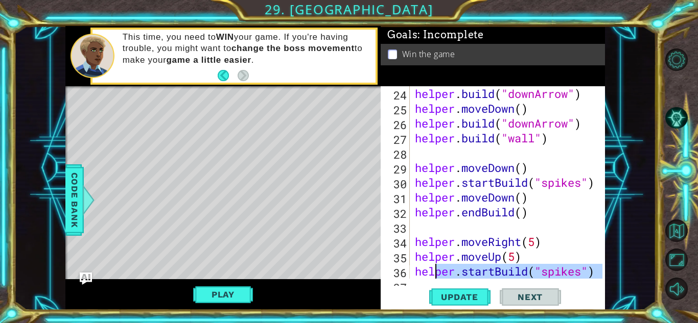
scroll to position [400, 0]
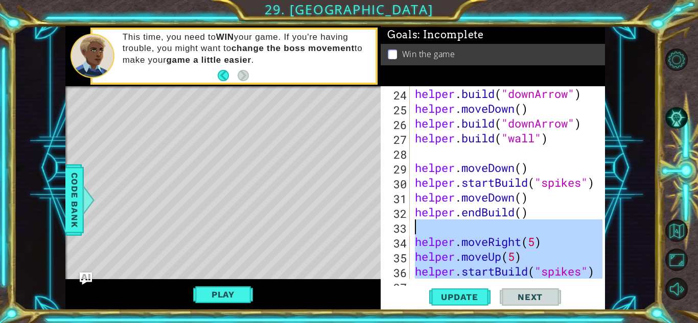
drag, startPoint x: 531, startPoint y: 237, endPoint x: 421, endPoint y: 234, distance: 110.9
click at [421, 234] on div "helper . build ( "downArrow" ) helper . moveDown ( ) helper . build ( "downArro…" at bounding box center [510, 197] width 195 height 222
type textarea "helper.moveRight(5)"
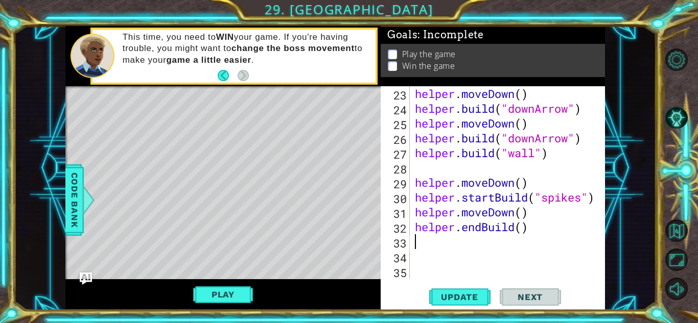
scroll to position [385, 0]
click at [454, 293] on span "Update" at bounding box center [460, 297] width 58 height 10
click at [467, 296] on span "Update" at bounding box center [460, 297] width 58 height 10
click at [583, 200] on div "helper . moveDown ( ) helper . build ( "downArrow" ) helper . moveDown ( ) help…" at bounding box center [510, 197] width 195 height 222
click at [481, 301] on span "Update" at bounding box center [460, 297] width 58 height 10
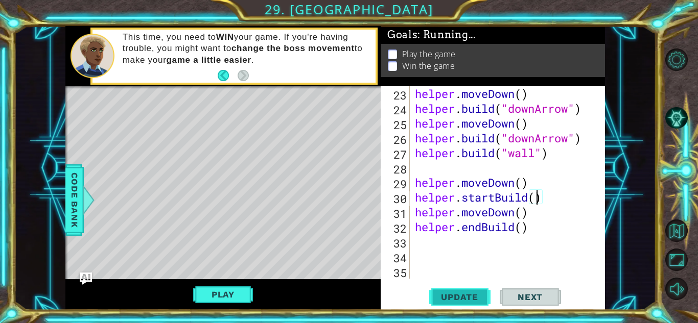
click at [467, 299] on span "Update" at bounding box center [460, 297] width 58 height 10
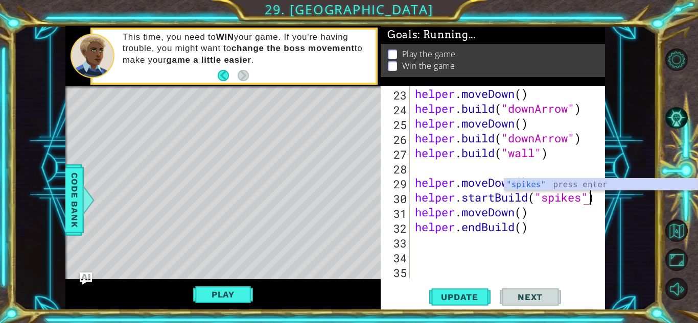
scroll to position [0, 8]
click at [540, 156] on div "helper . moveDown ( ) helper . build ( "downArrow" ) helper . moveDown ( ) help…" at bounding box center [510, 197] width 195 height 222
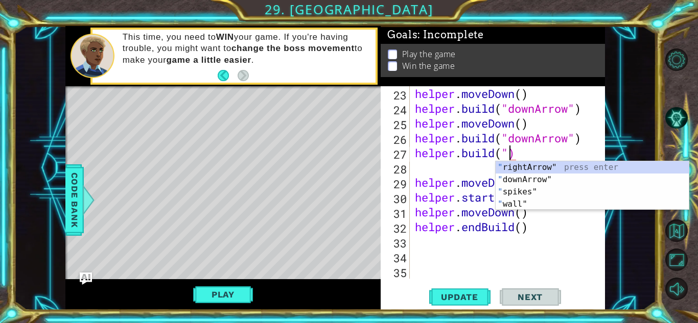
scroll to position [0, 4]
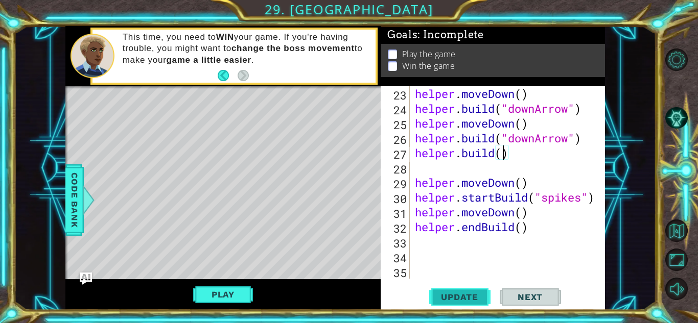
click at [469, 295] on span "Update" at bounding box center [460, 297] width 58 height 10
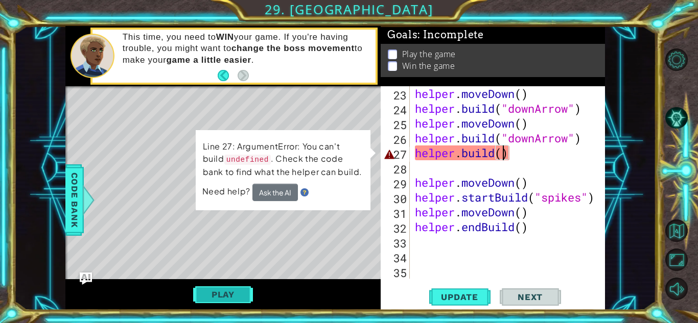
click at [216, 289] on button "Play" at bounding box center [223, 294] width 60 height 19
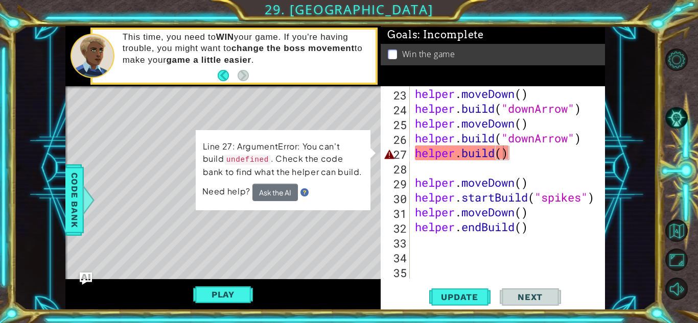
click at [234, 195] on span "Need help?" at bounding box center [227, 191] width 50 height 11
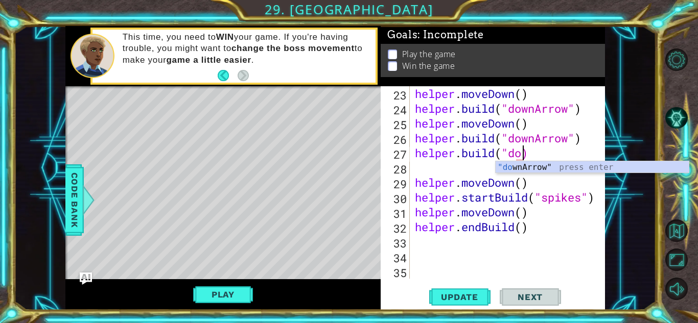
scroll to position [0, 5]
click at [531, 165] on div ""do wnArrow" press enter" at bounding box center [592, 179] width 193 height 37
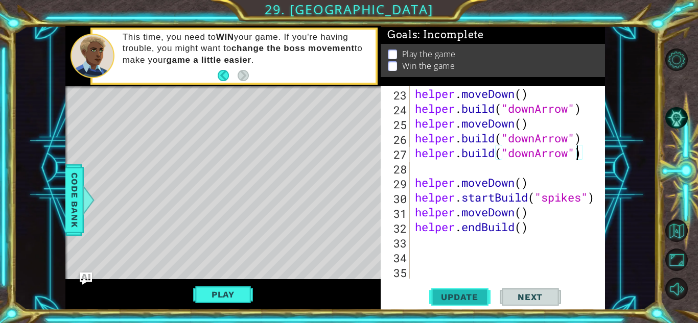
type textarea "helper.build("downArrow")"
click at [462, 295] on span "Update" at bounding box center [460, 297] width 58 height 10
click at [237, 294] on button "Play" at bounding box center [223, 294] width 60 height 19
